Goal: Complete application form

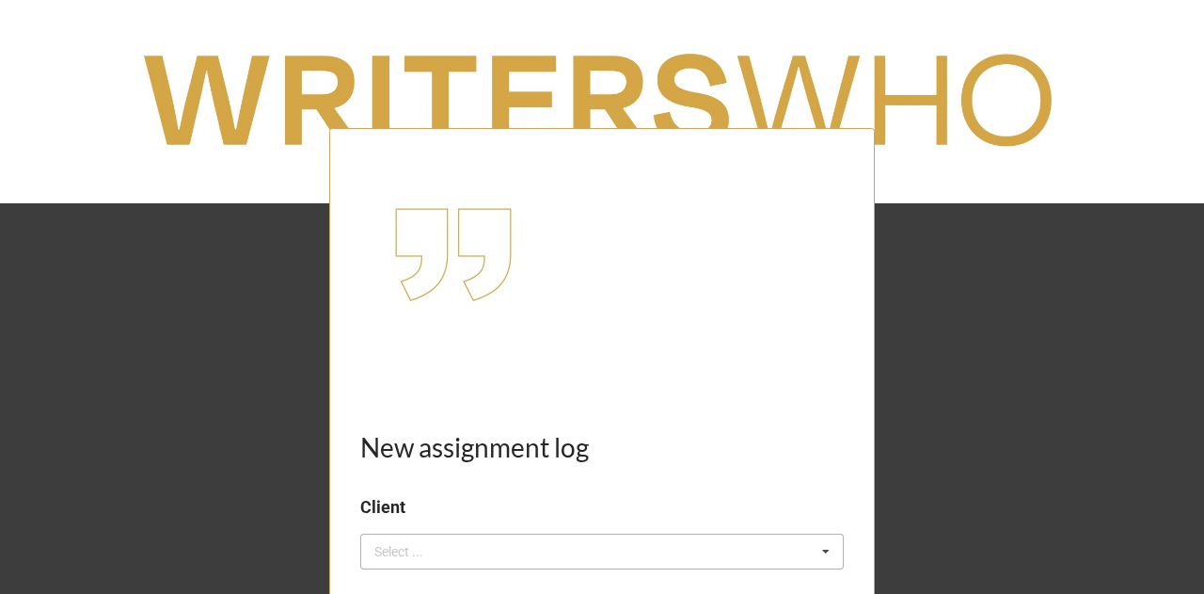
click at [442, 563] on div "Select ... No results found." at bounding box center [602, 551] width 484 height 36
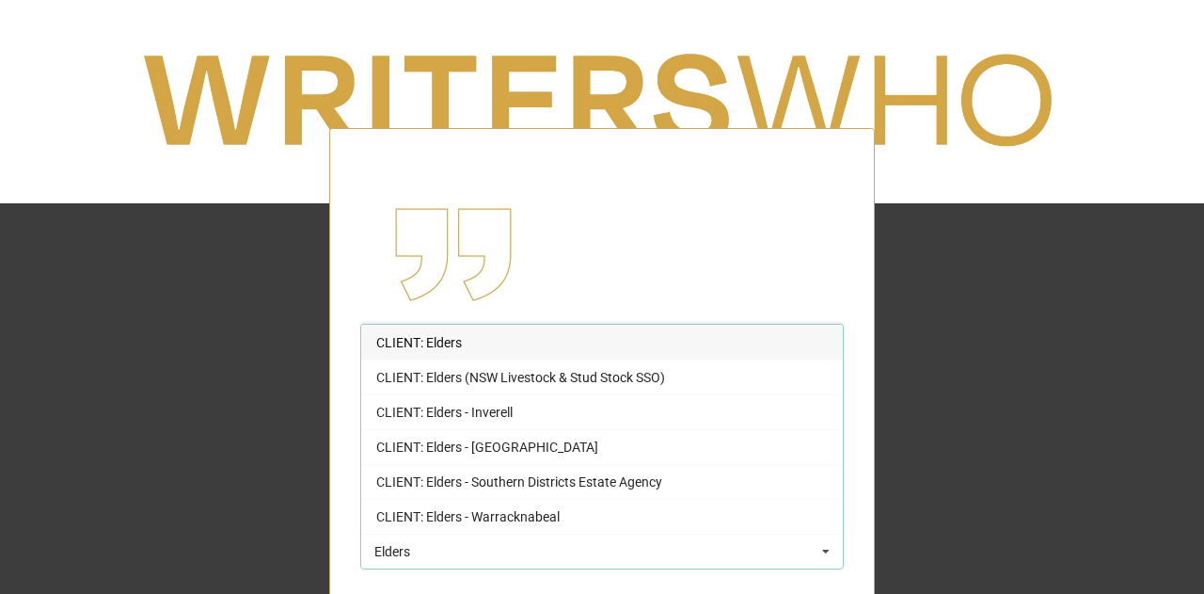
type input "Elders"
click at [519, 341] on div "CLIENT: Elders" at bounding box center [602, 342] width 482 height 35
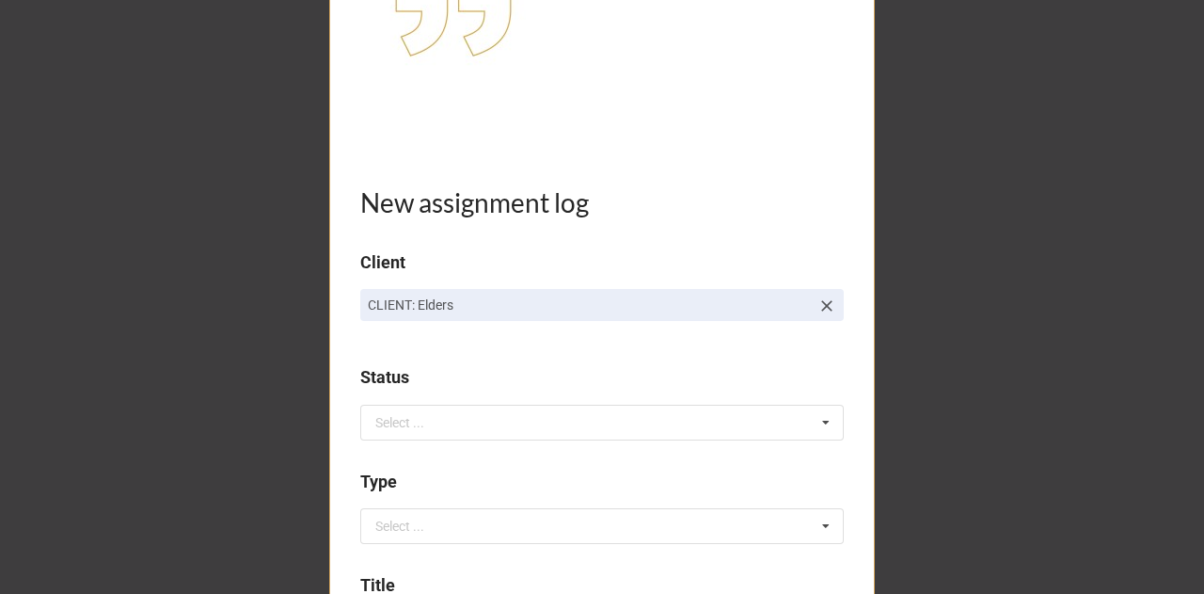
scroll to position [288, 0]
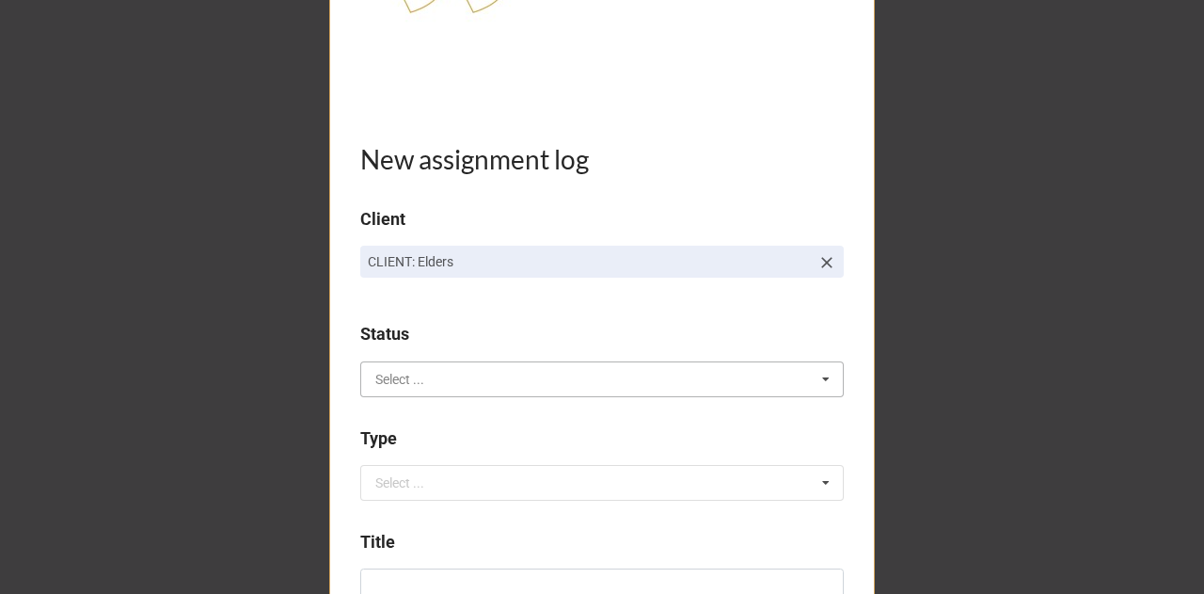
click at [496, 384] on input "text" at bounding box center [603, 379] width 482 height 34
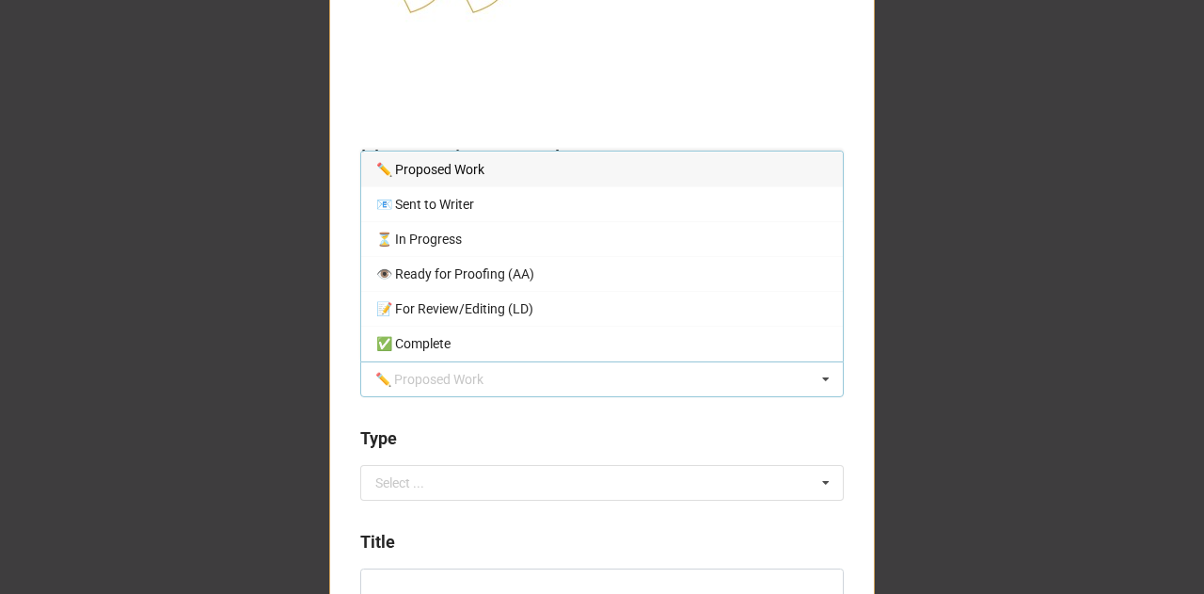
click at [483, 174] on div "✏️ Proposed Work" at bounding box center [602, 168] width 482 height 35
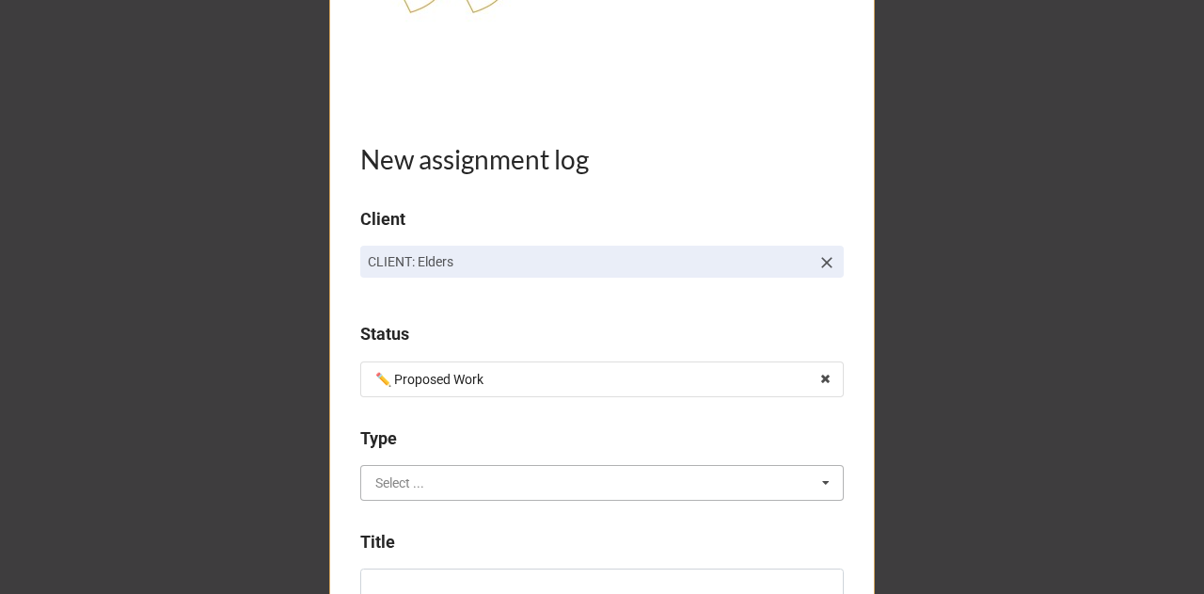
click at [420, 482] on input "text" at bounding box center [603, 483] width 482 height 34
type input "spee"
click at [472, 451] on div "Speech writing" at bounding box center [602, 448] width 482 height 35
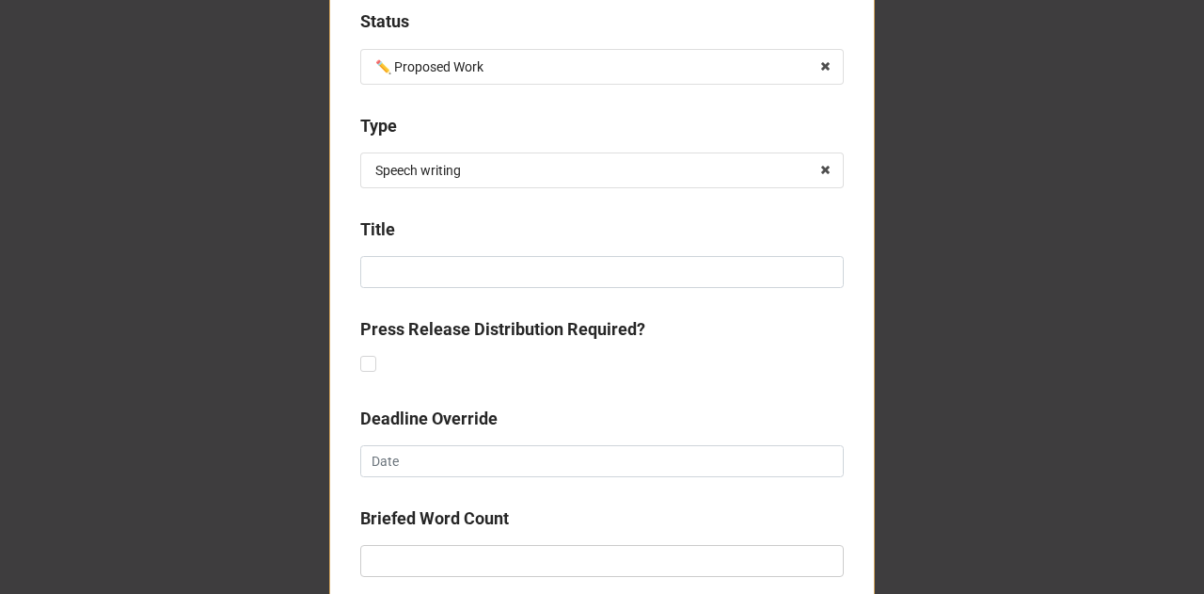
scroll to position [615, 0]
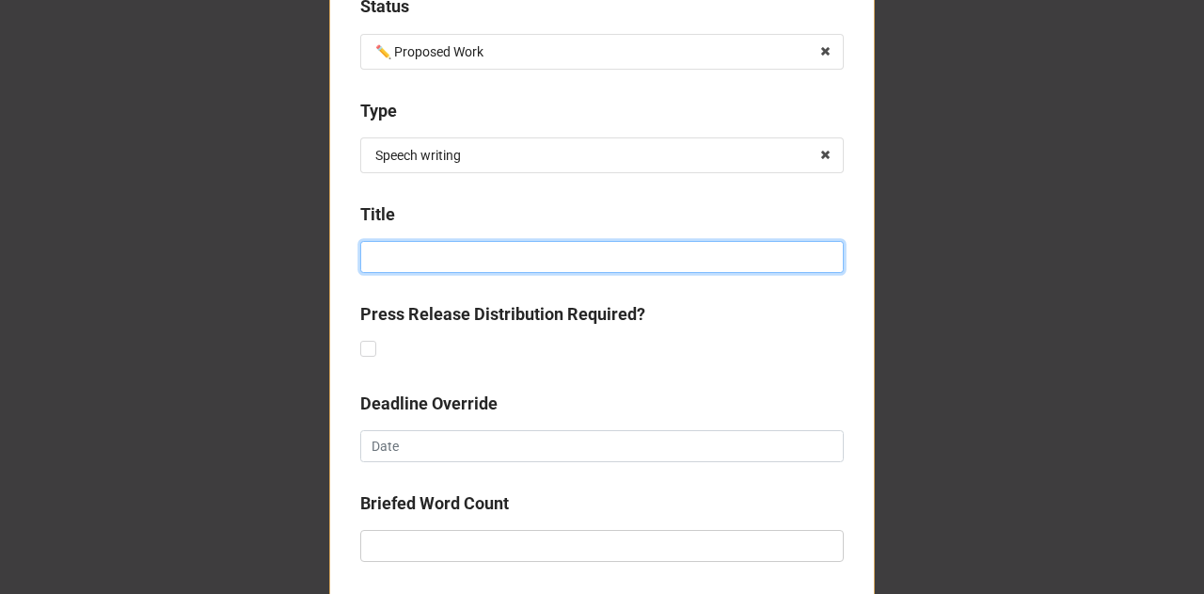
click at [548, 254] on input at bounding box center [602, 257] width 484 height 32
type input "Rural [DATE] luncheon 2025"
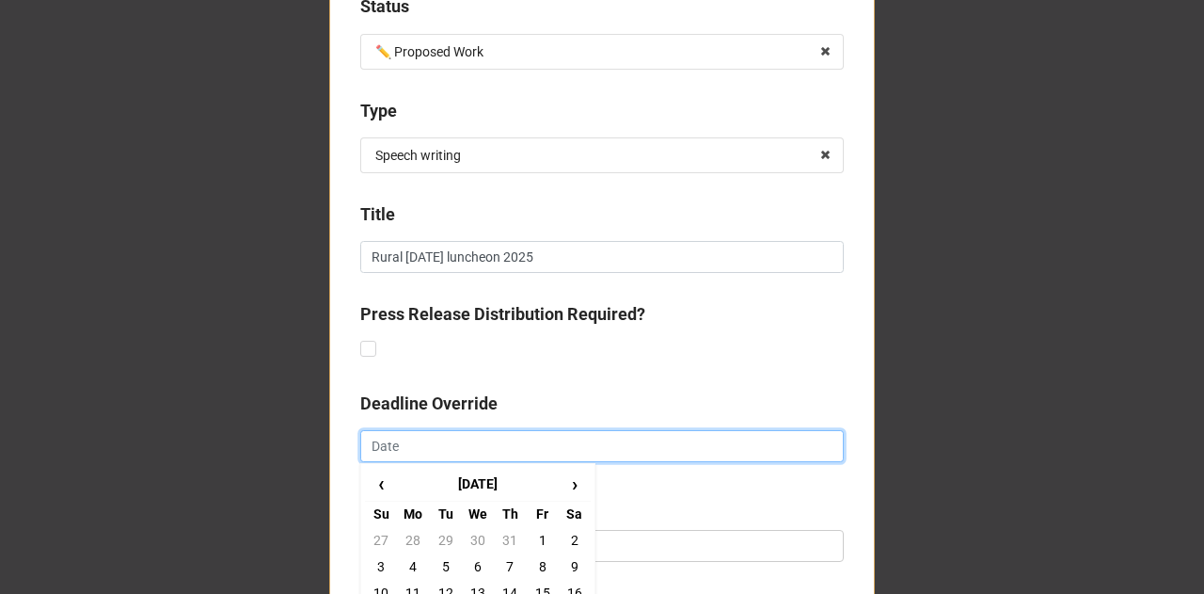
click at [432, 444] on input "text" at bounding box center [602, 446] width 484 height 32
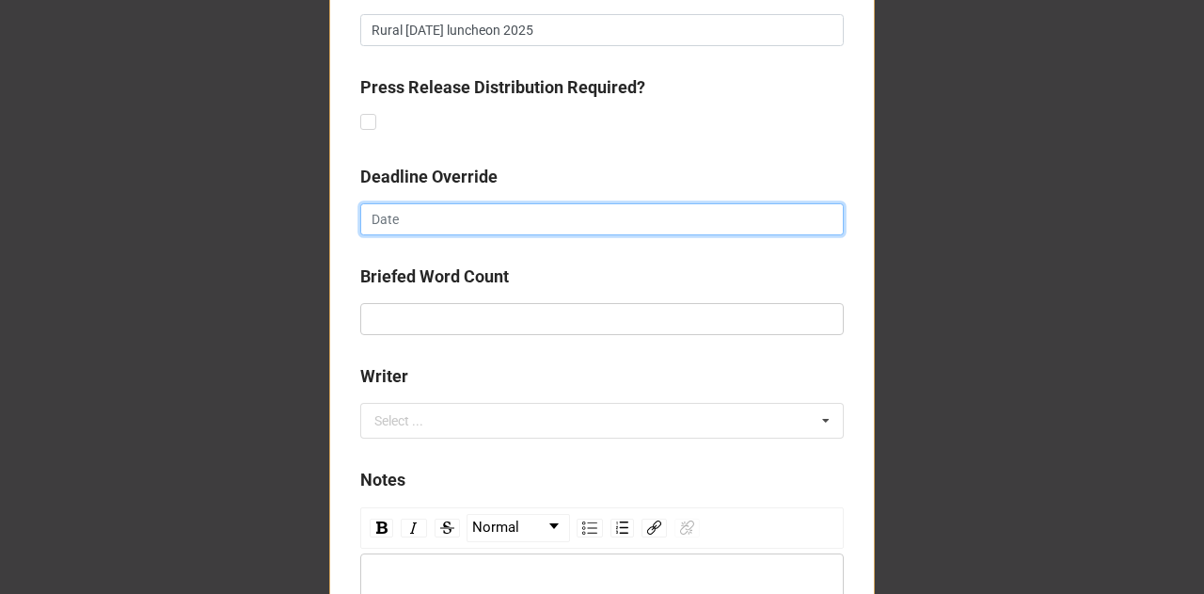
scroll to position [895, 0]
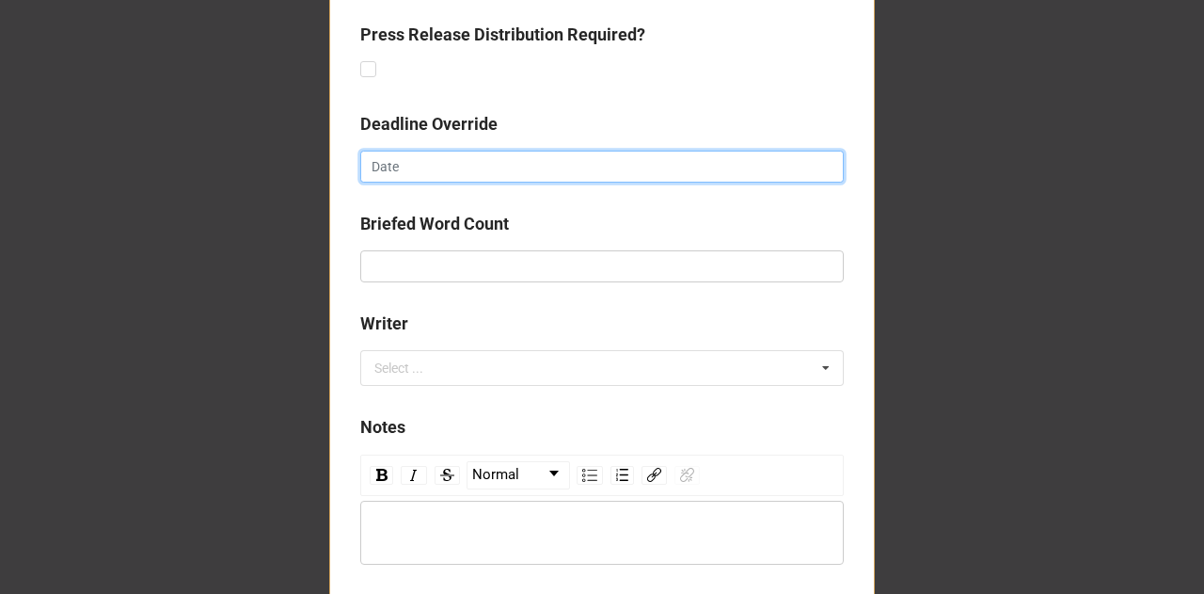
click at [377, 151] on input "text" at bounding box center [602, 167] width 484 height 32
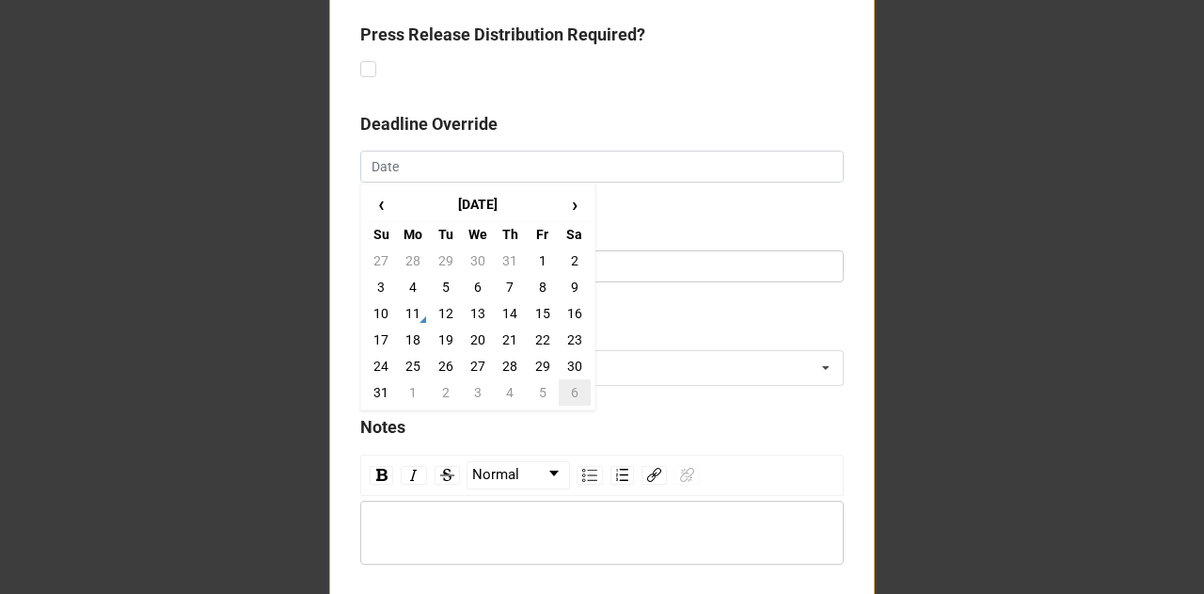
click at [559, 385] on td "6" at bounding box center [575, 392] width 32 height 26
type input "[DATE]"
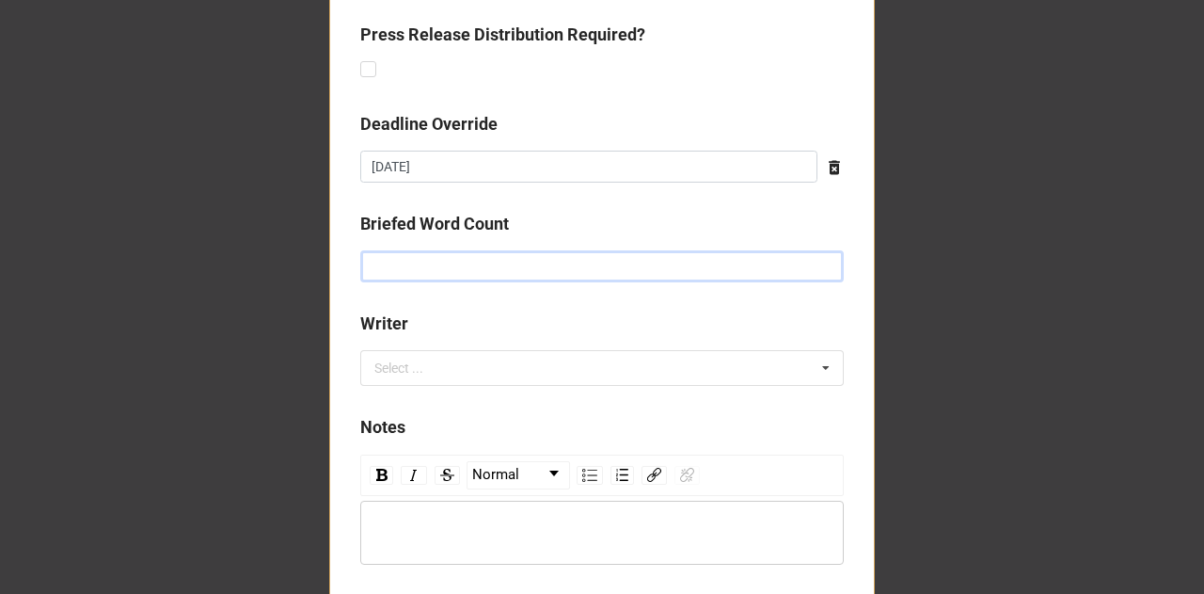
click at [451, 267] on input "text" at bounding box center [602, 266] width 484 height 32
click at [433, 384] on div "Select ... No results found." at bounding box center [602, 368] width 484 height 36
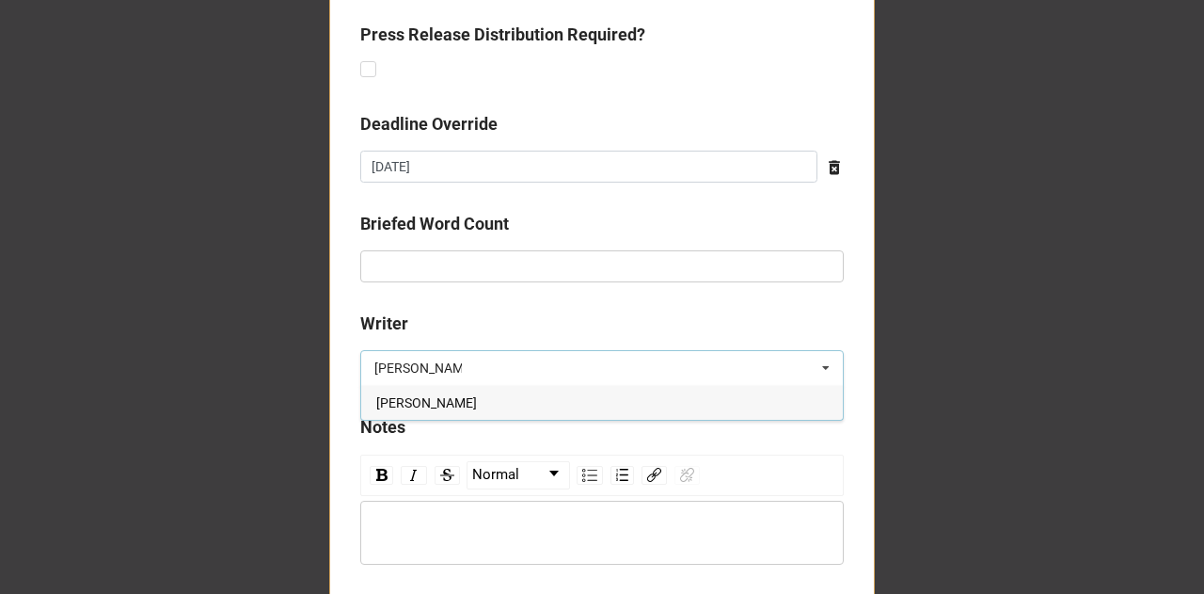
type input "[PERSON_NAME]"
click at [468, 397] on span "[PERSON_NAME]" at bounding box center [426, 402] width 101 height 15
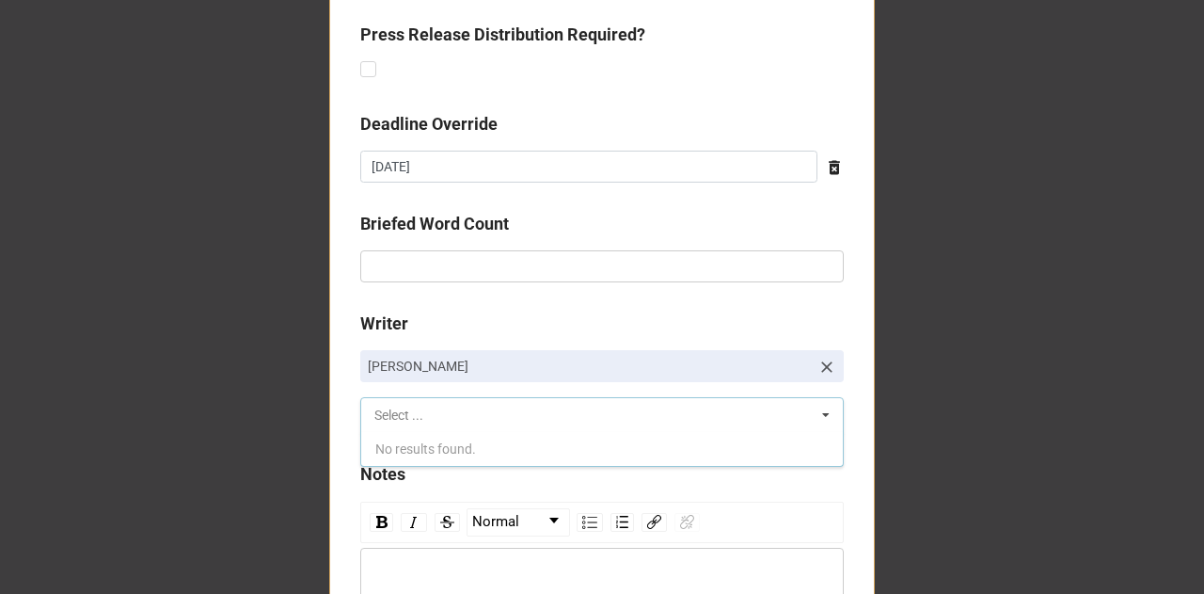
scroll to position [1227, 0]
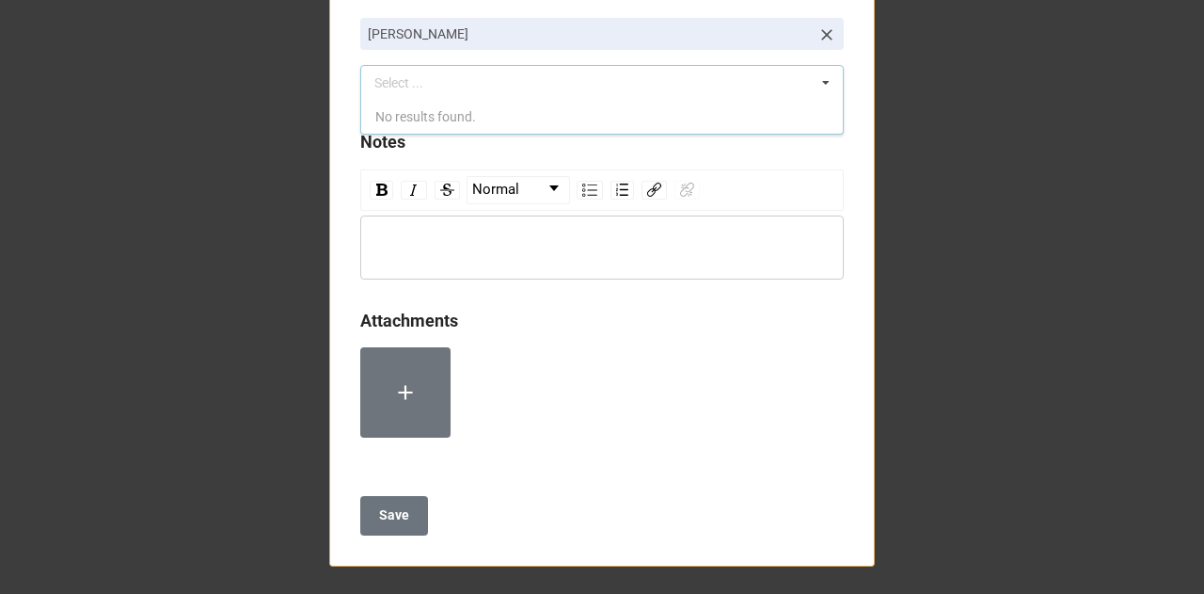
click at [454, 259] on div "rdw-wrapper" at bounding box center [602, 247] width 484 height 64
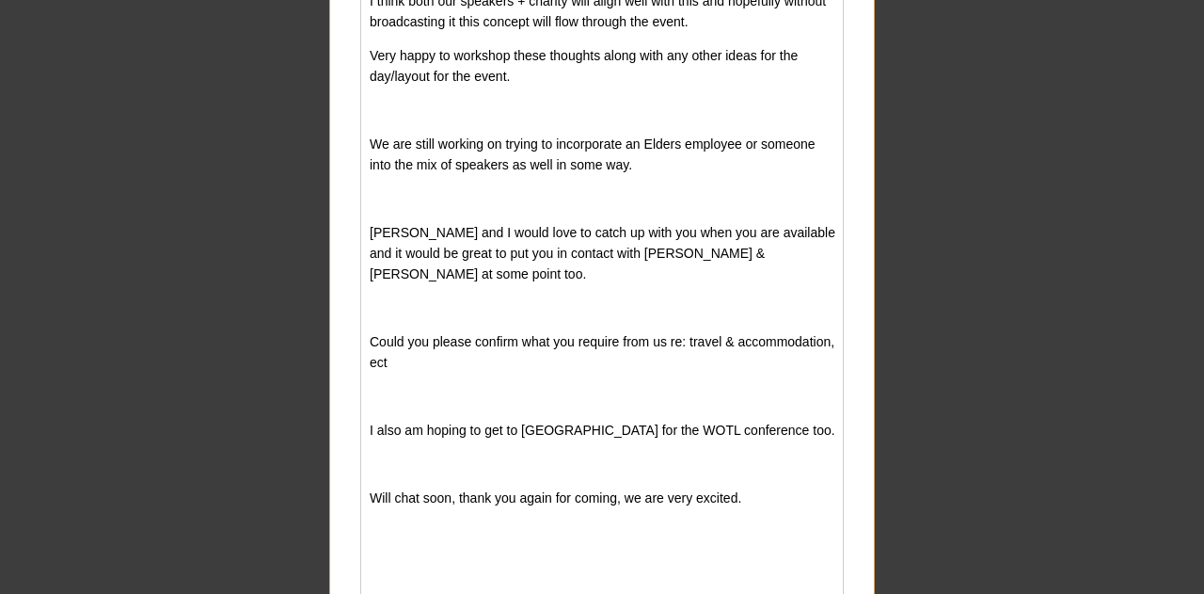
scroll to position [2346, 0]
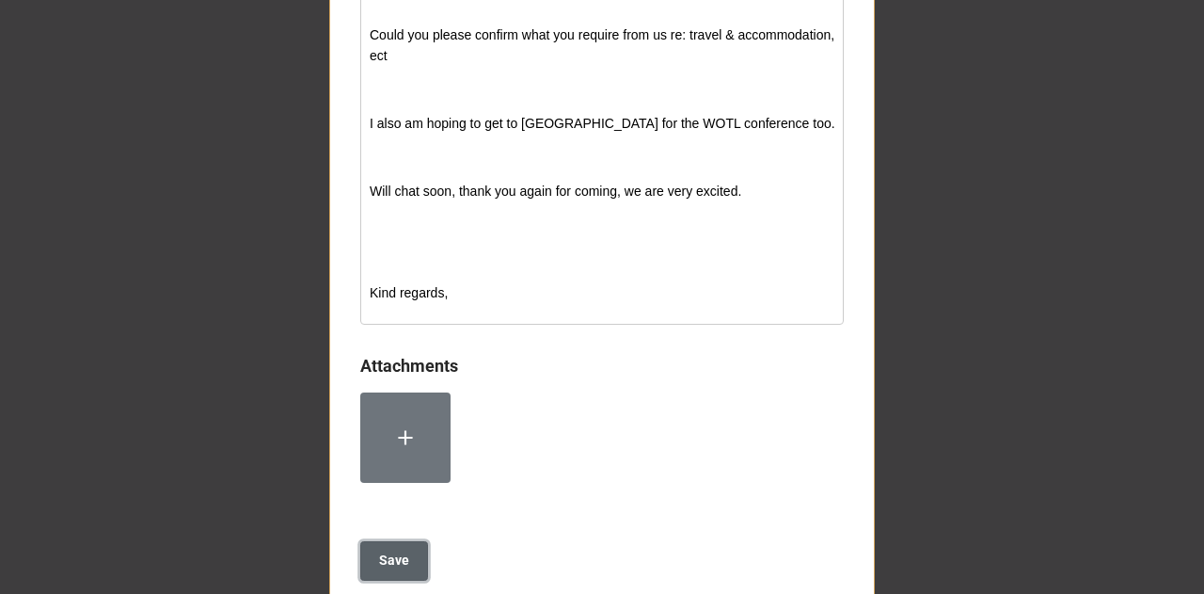
click at [381, 550] on b "Save" at bounding box center [394, 560] width 30 height 20
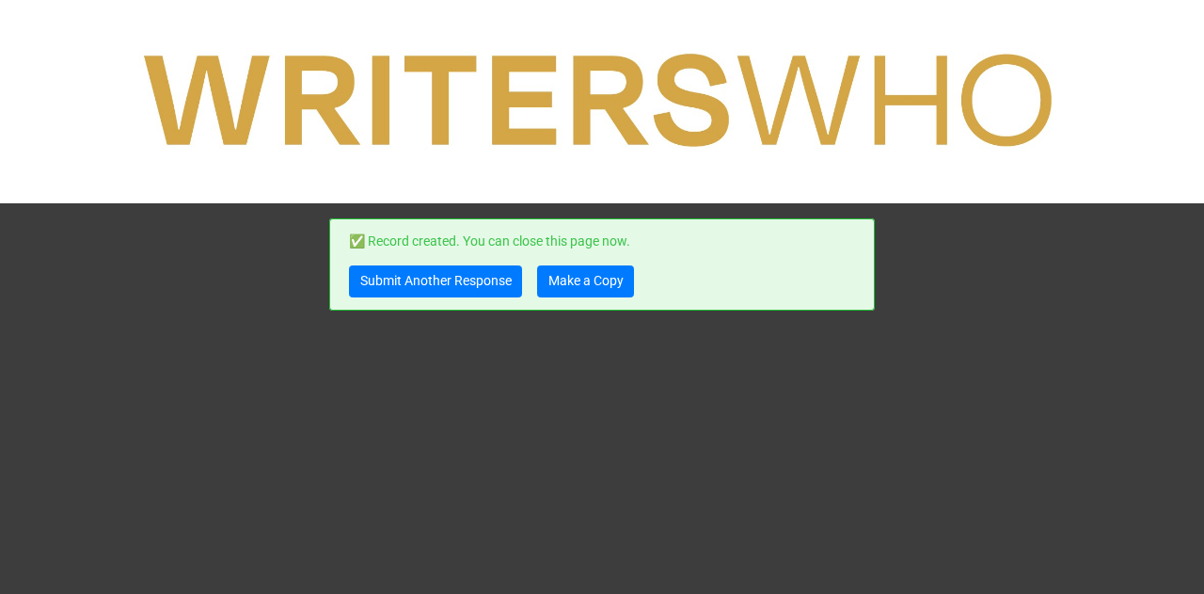
scroll to position [0, 0]
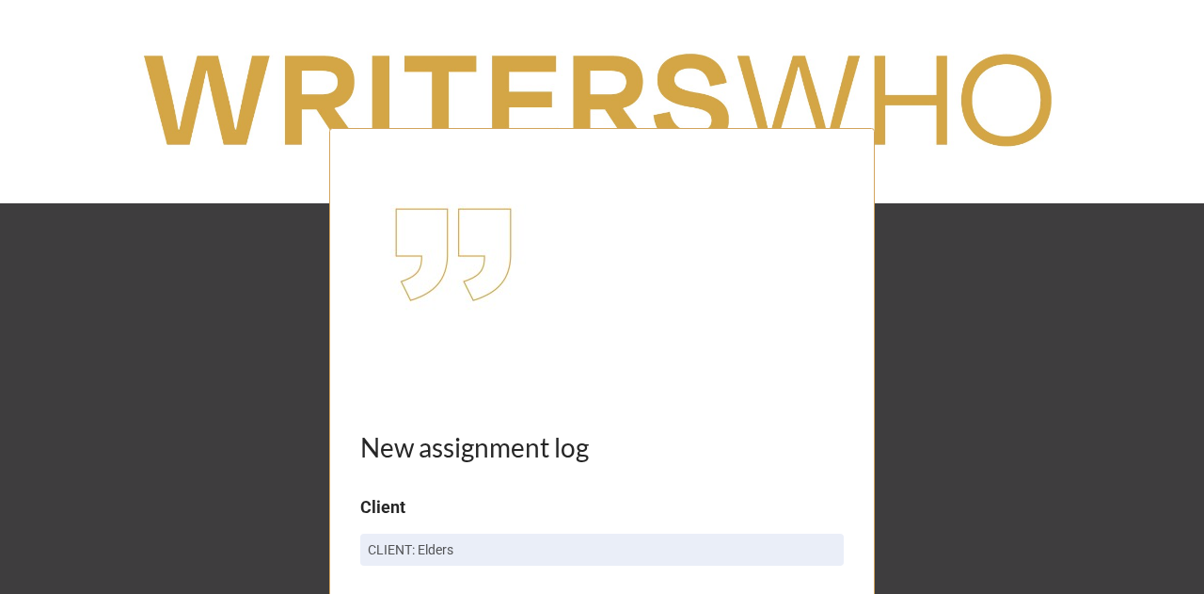
scroll to position [1699, 0]
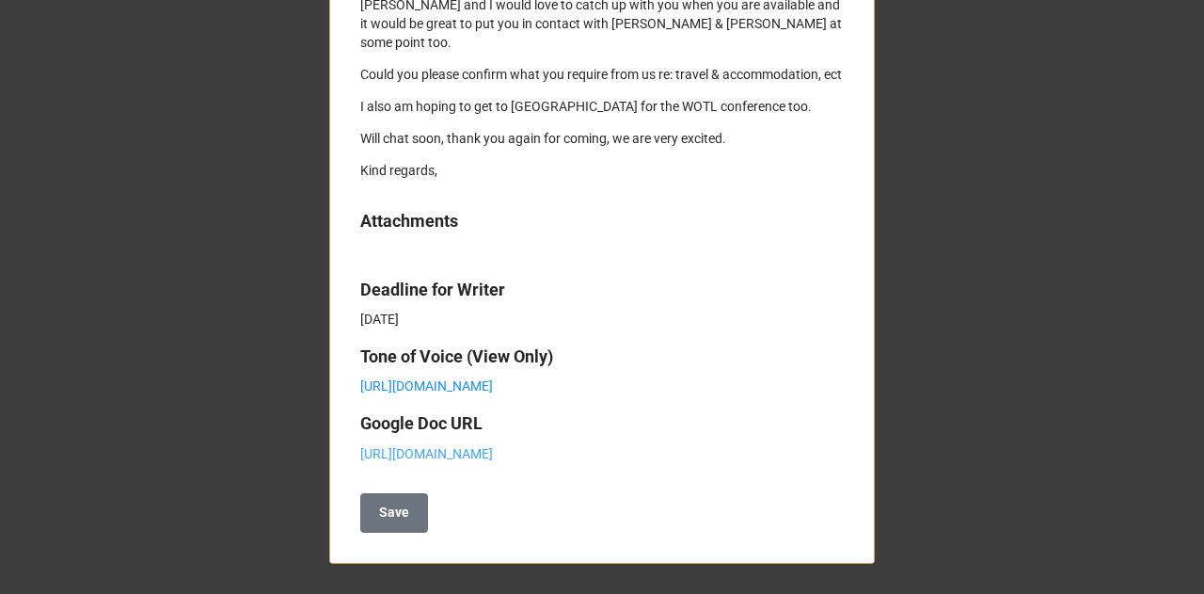
click at [493, 446] on link "[URL][DOMAIN_NAME]" at bounding box center [426, 453] width 133 height 15
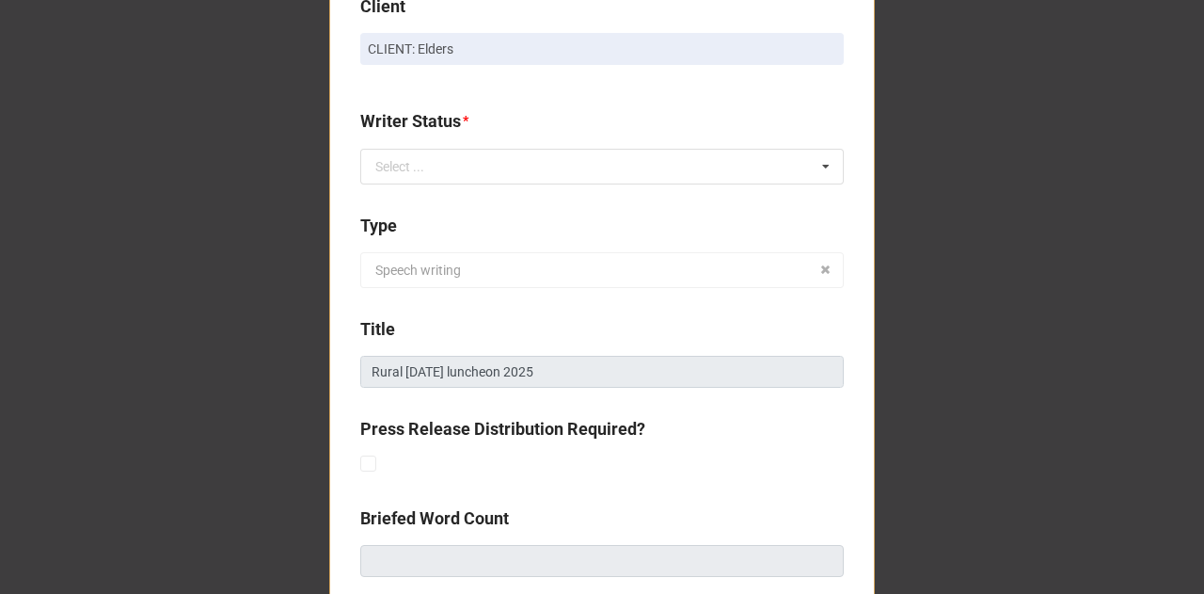
scroll to position [499, 0]
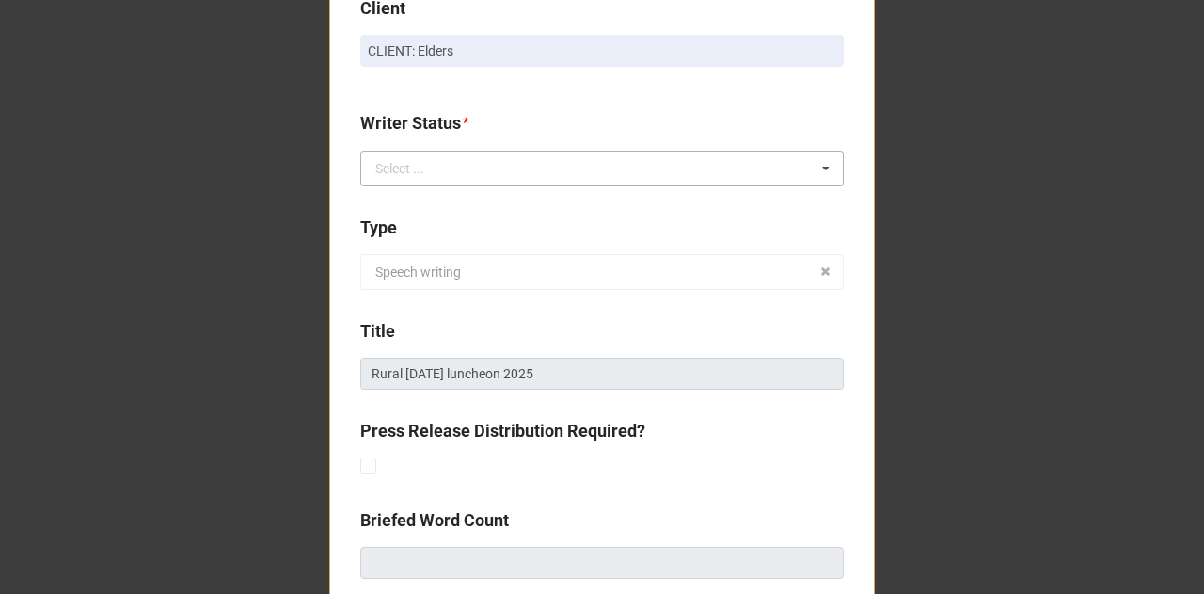
click at [391, 170] on div "Select ..." at bounding box center [399, 168] width 49 height 13
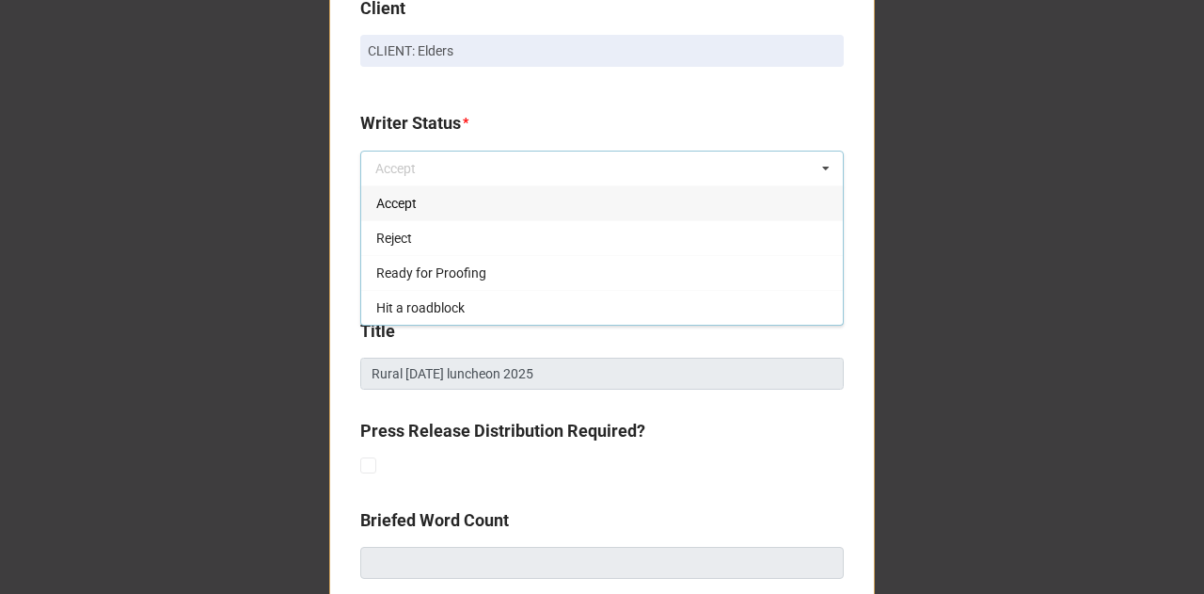
click at [443, 205] on div "Accept" at bounding box center [602, 202] width 482 height 35
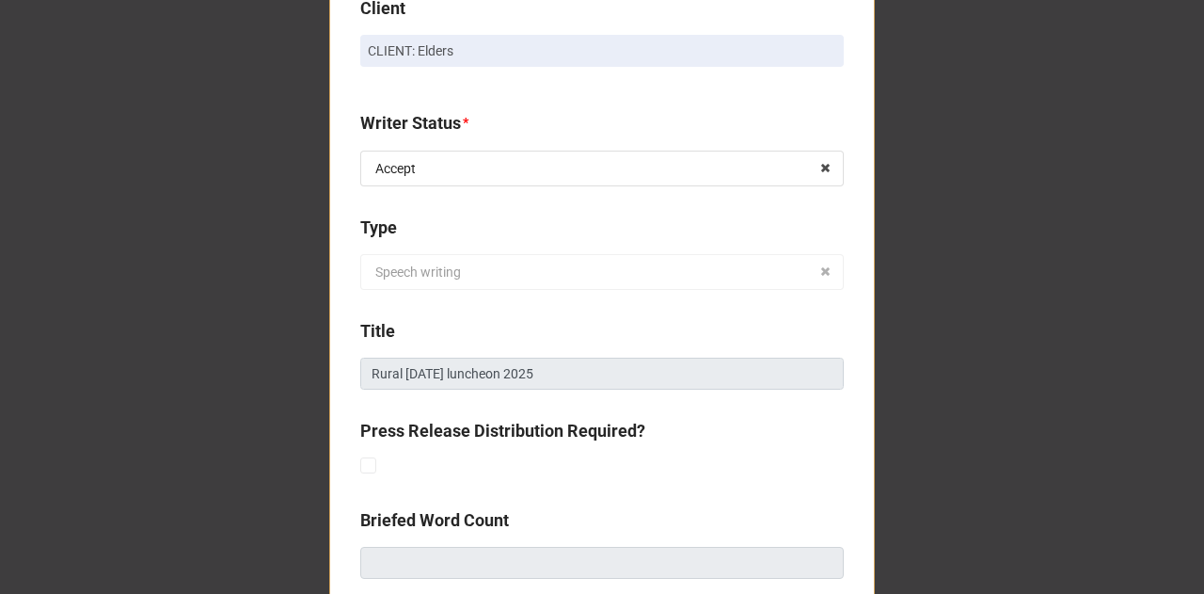
scroll to position [1699, 0]
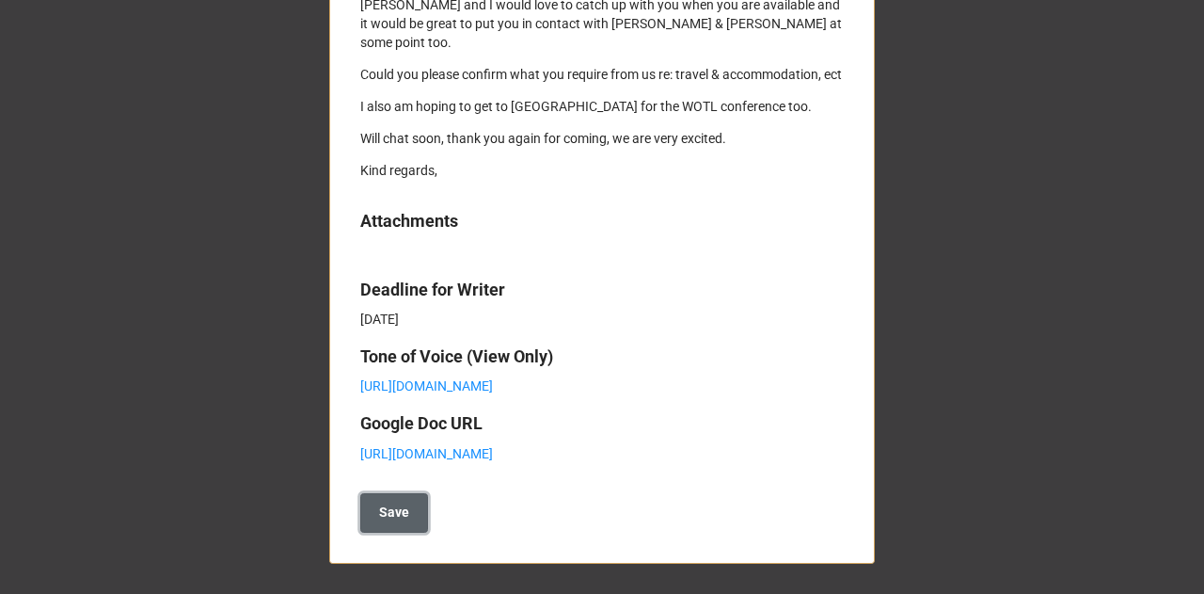
click at [381, 511] on b "Save" at bounding box center [394, 512] width 30 height 20
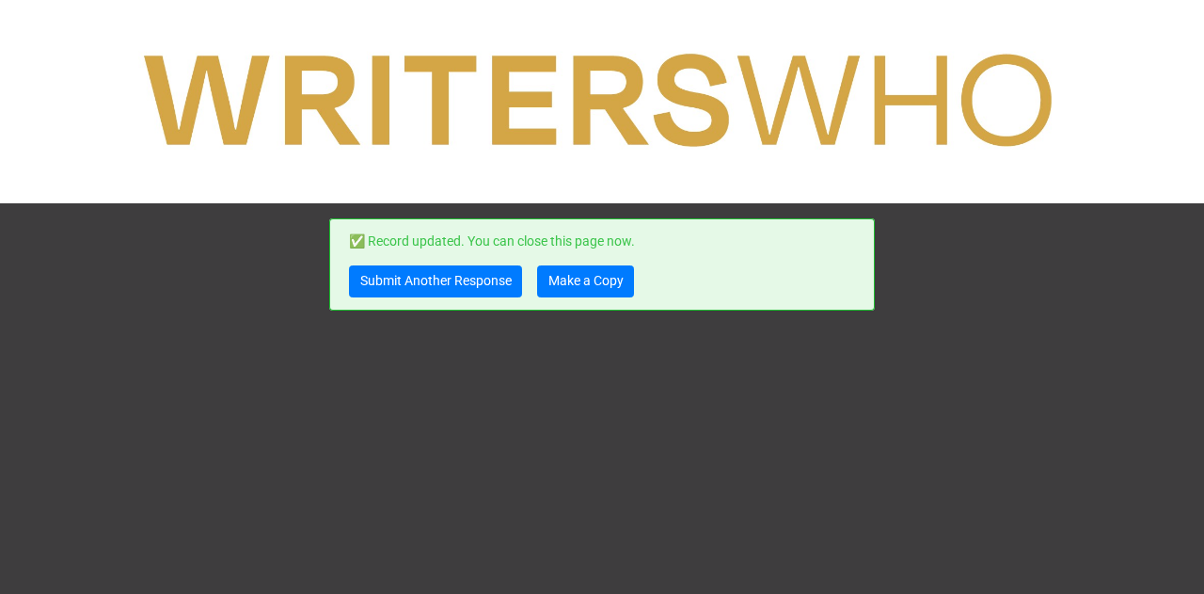
scroll to position [0, 0]
